Goal: Navigation & Orientation: Find specific page/section

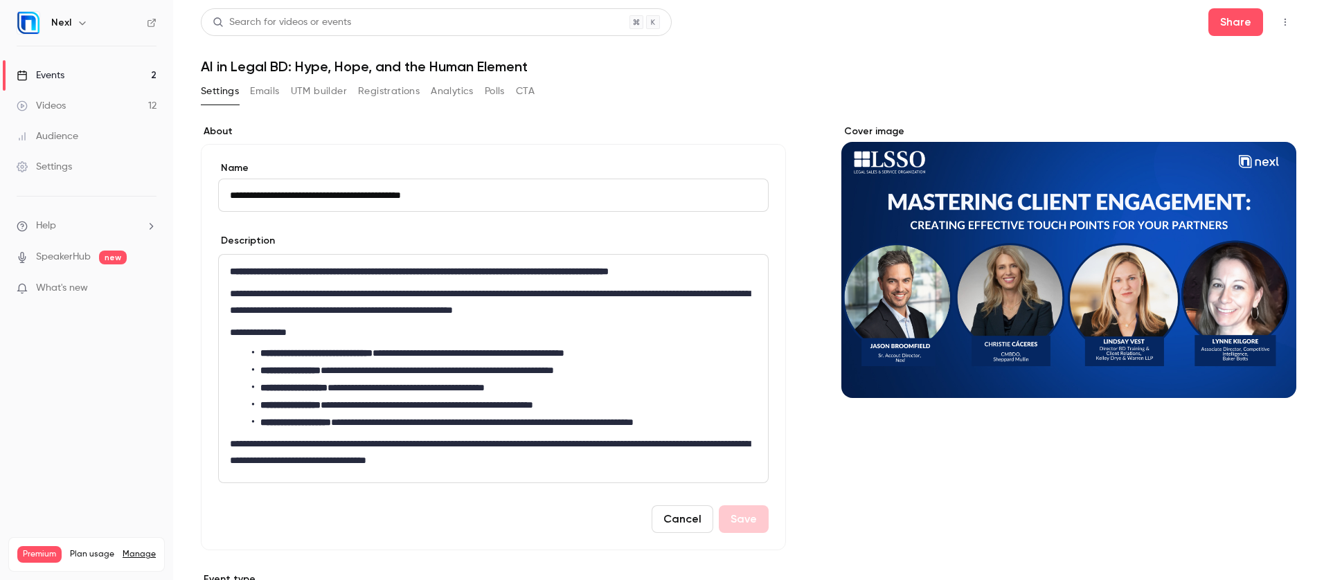
scroll to position [3, 0]
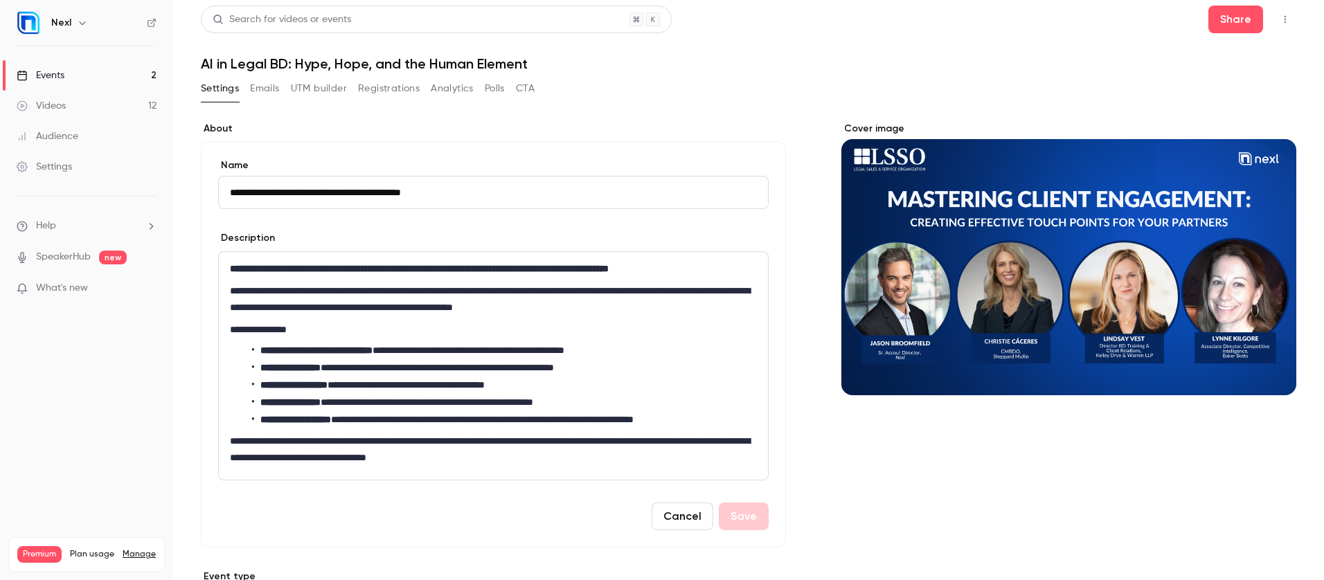
click at [58, 74] on div "Events" at bounding box center [41, 76] width 48 height 14
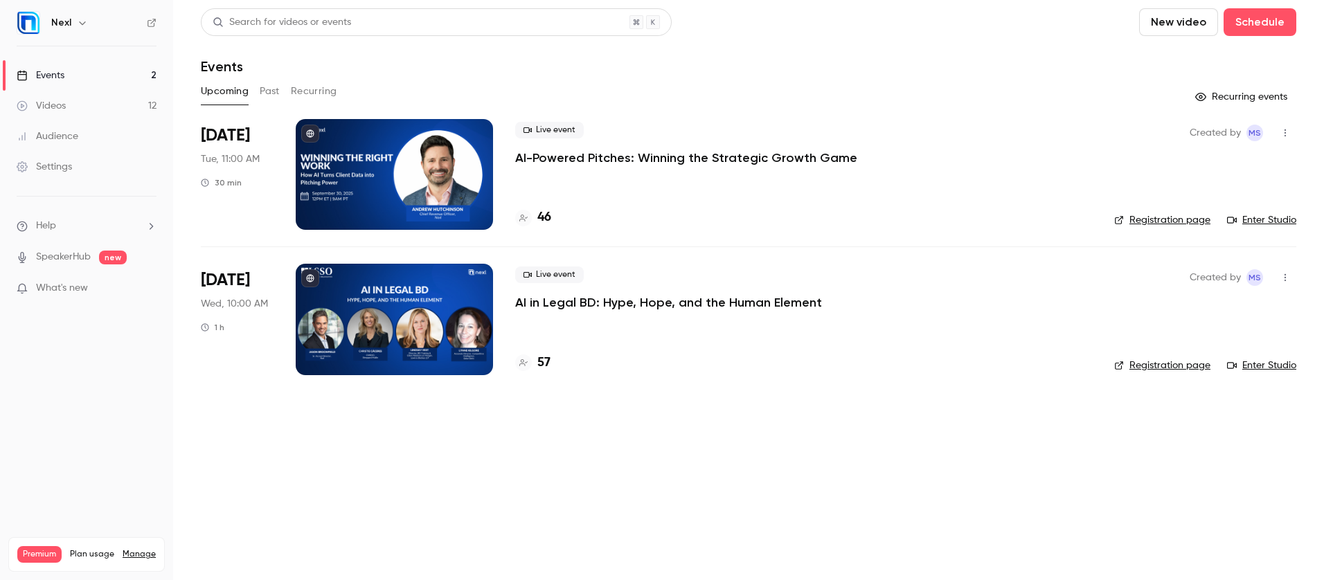
click at [585, 303] on p "AI in Legal BD: Hype, Hope, and the Human Element" at bounding box center [668, 302] width 307 height 17
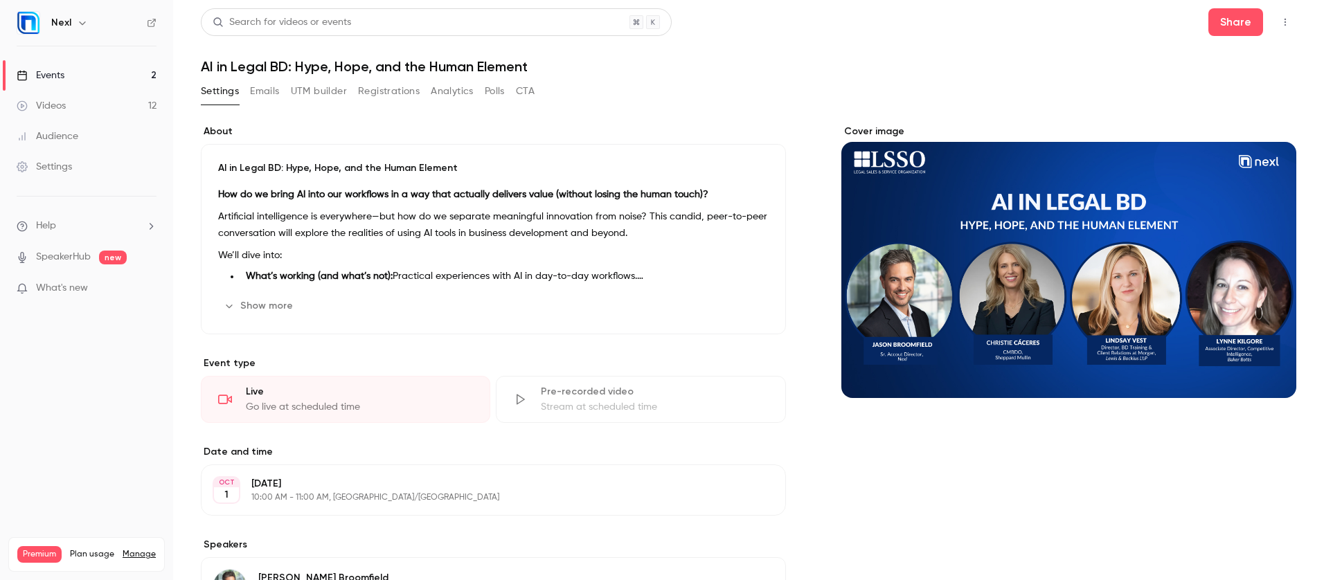
click at [387, 100] on button "Registrations" at bounding box center [389, 91] width 62 height 22
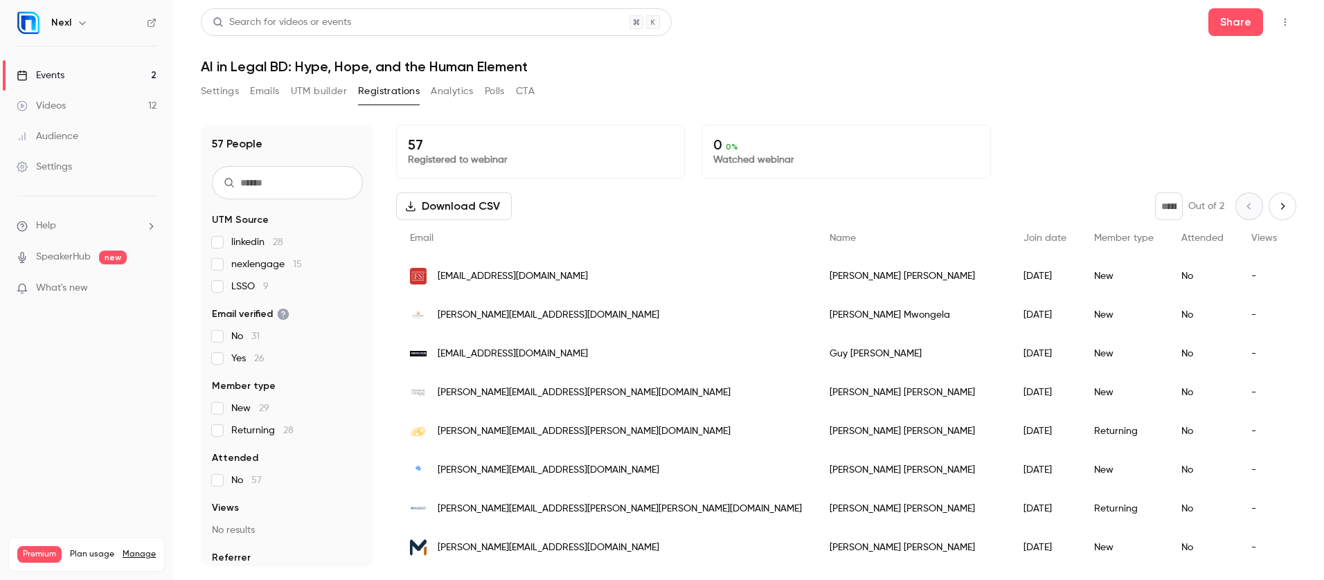
click at [74, 71] on link "Events 2" at bounding box center [86, 75] width 173 height 30
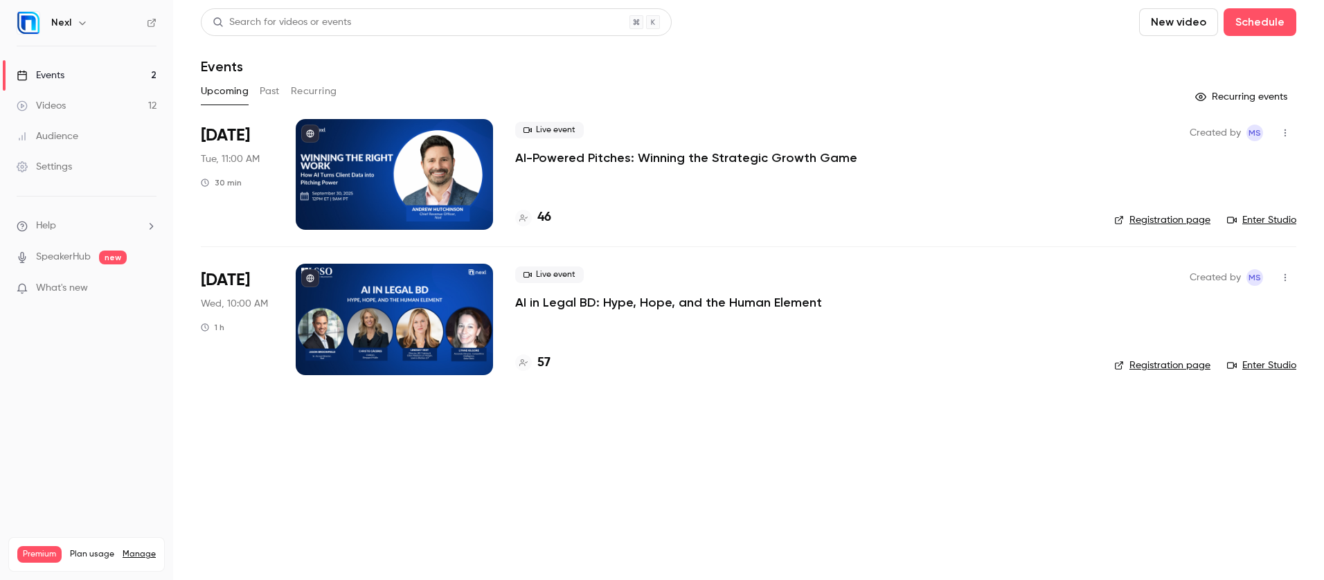
click at [554, 159] on p "AI-Powered Pitches: Winning the Strategic Growth Game" at bounding box center [686, 158] width 342 height 17
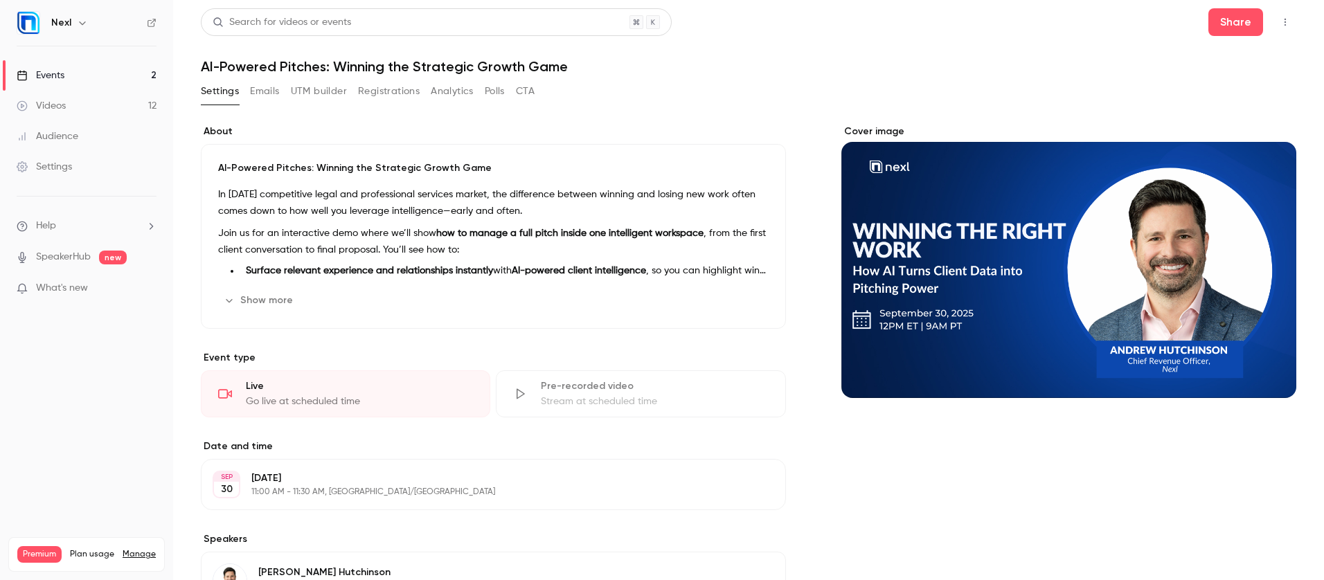
click at [386, 91] on button "Registrations" at bounding box center [389, 91] width 62 height 22
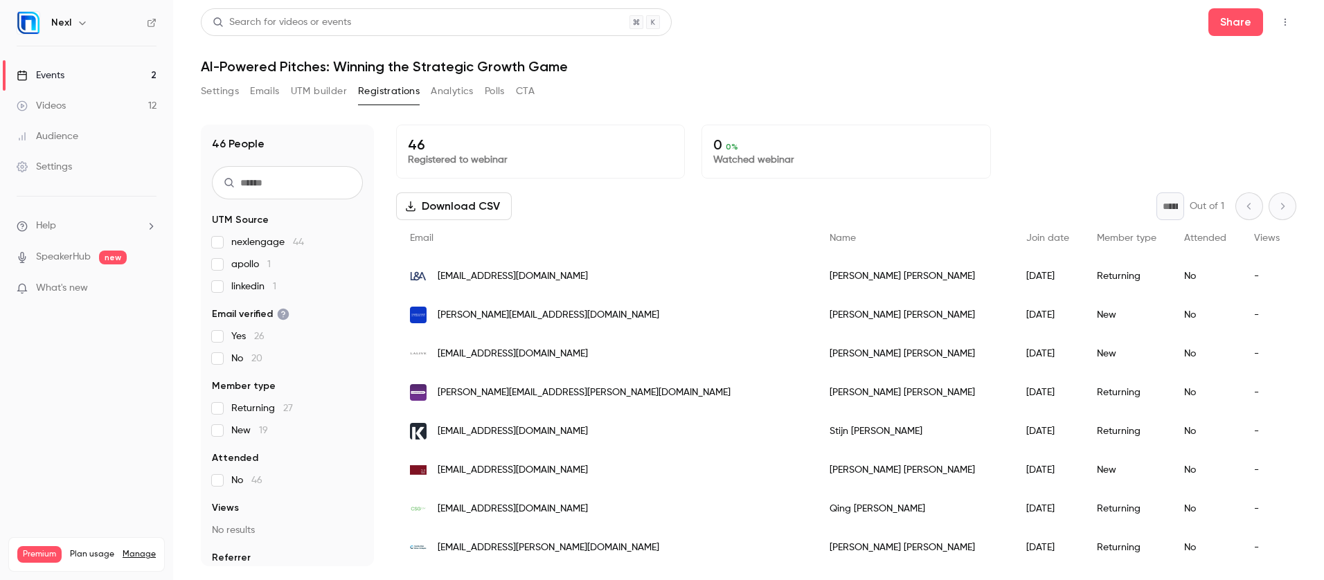
click at [73, 79] on link "Events 2" at bounding box center [86, 75] width 173 height 30
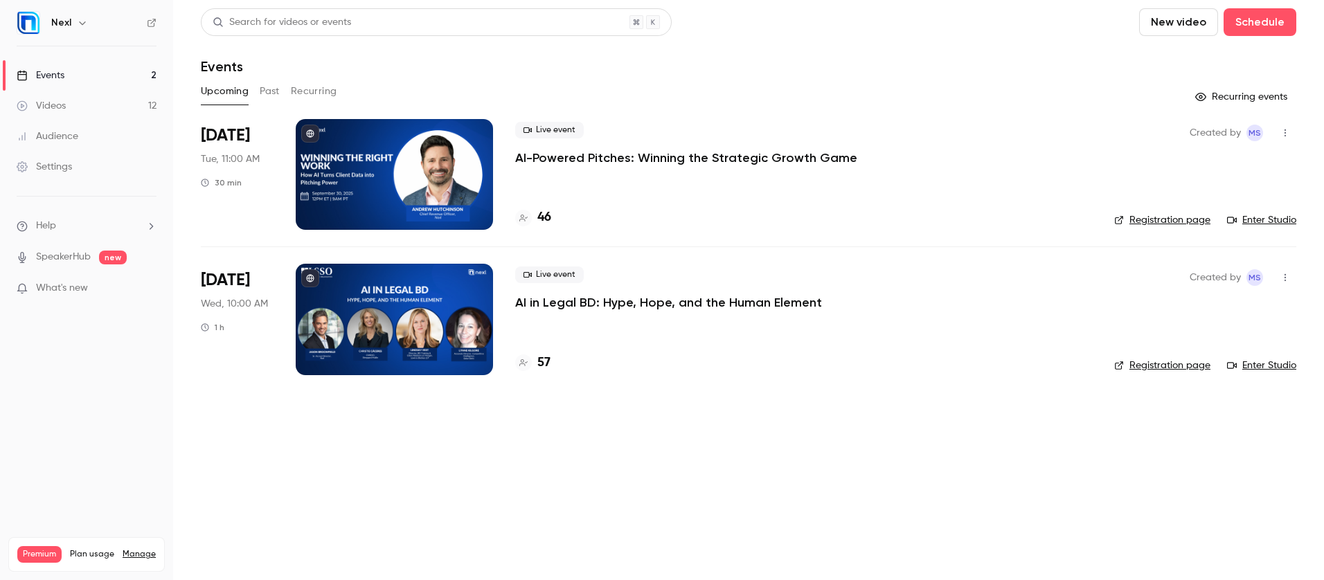
click at [40, 165] on div "Settings" at bounding box center [44, 167] width 55 height 14
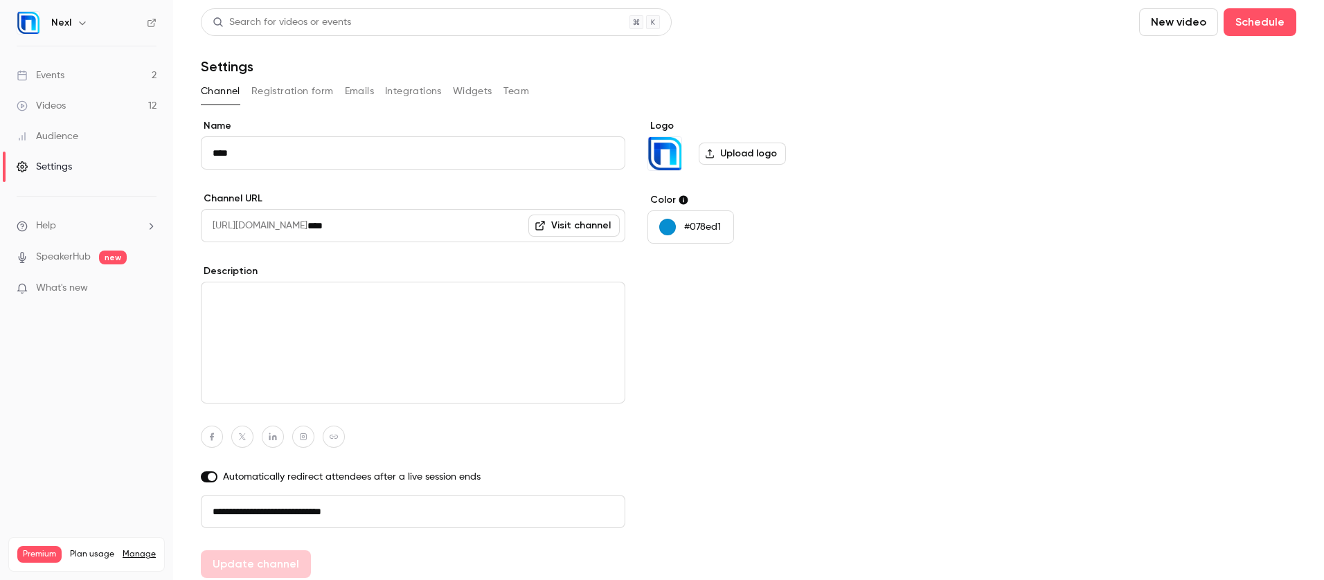
click at [516, 92] on button "Team" at bounding box center [516, 91] width 26 height 22
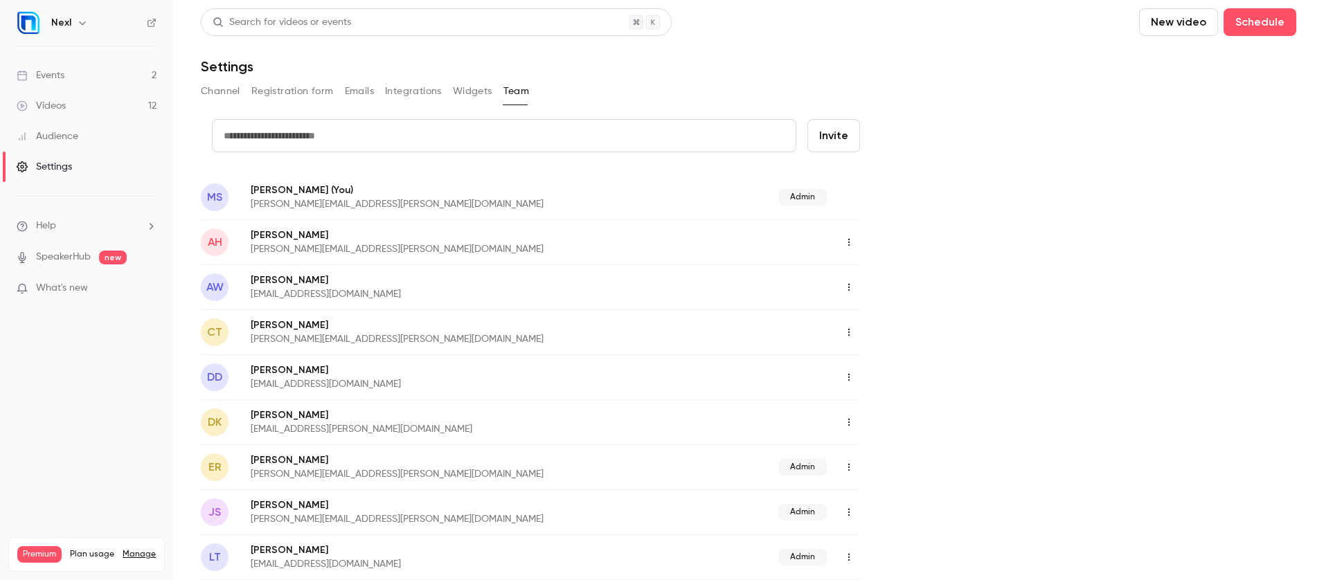
scroll to position [3, 0]
click at [850, 422] on icon "button" at bounding box center [848, 420] width 11 height 10
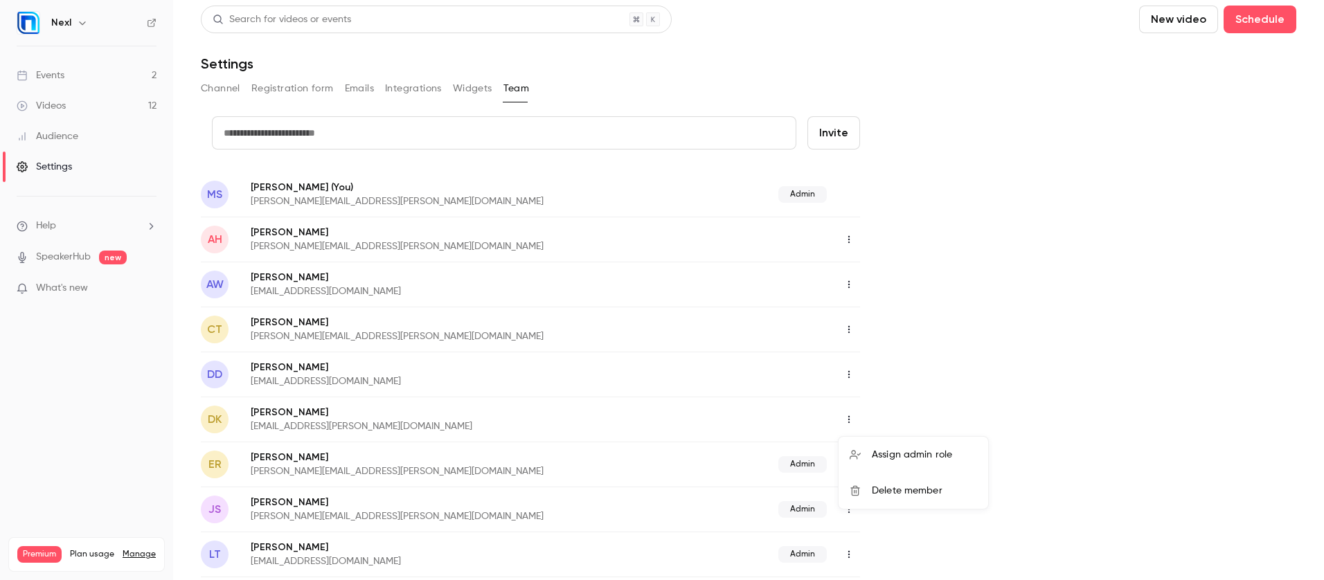
click at [273, 421] on div at bounding box center [662, 290] width 1324 height 580
click at [849, 424] on button "button" at bounding box center [849, 419] width 22 height 22
click at [82, 75] on div at bounding box center [662, 290] width 1324 height 580
click at [57, 74] on div "Events" at bounding box center [41, 76] width 48 height 14
